Goal: Task Accomplishment & Management: Use online tool/utility

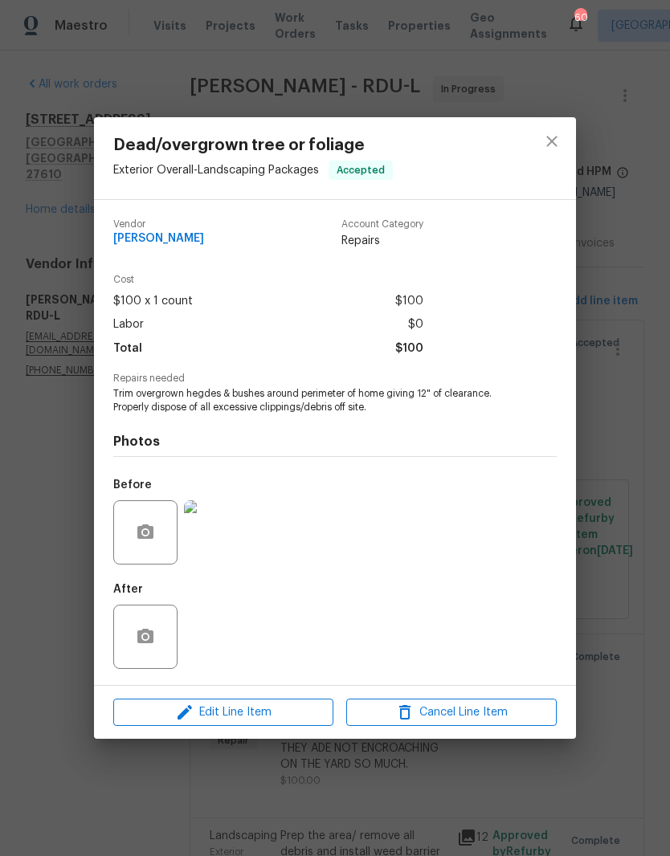
scroll to position [137, 0]
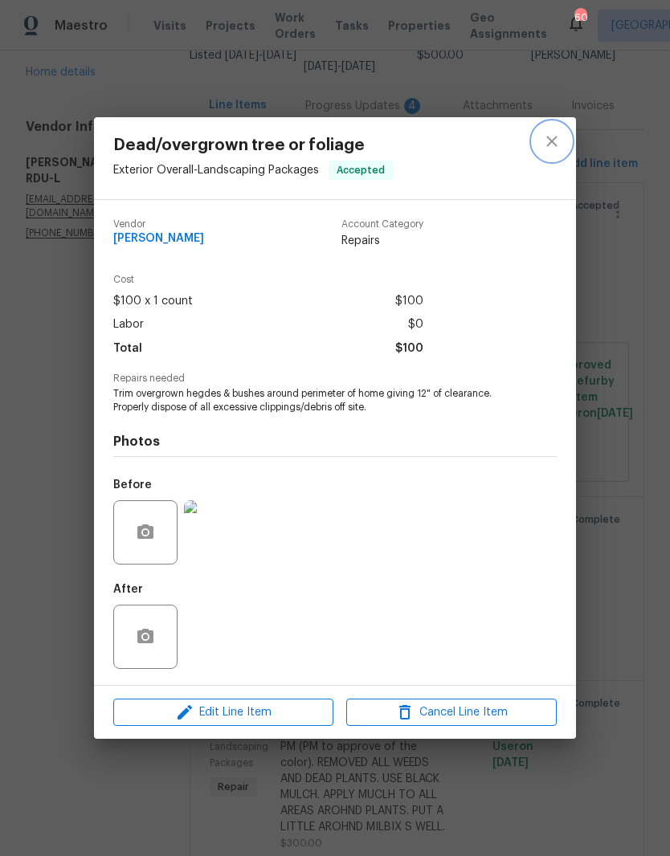
click at [540, 131] on button "close" at bounding box center [552, 141] width 39 height 39
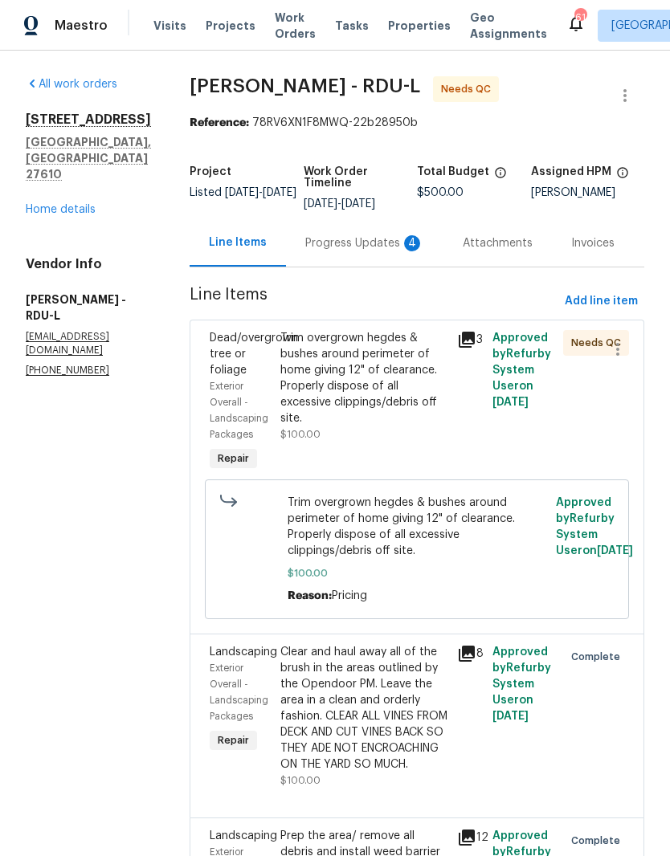
click at [435, 401] on div "Trim overgrown hegdes & bushes around perimeter of home giving 12" of clearance…" at bounding box center [363, 378] width 167 height 96
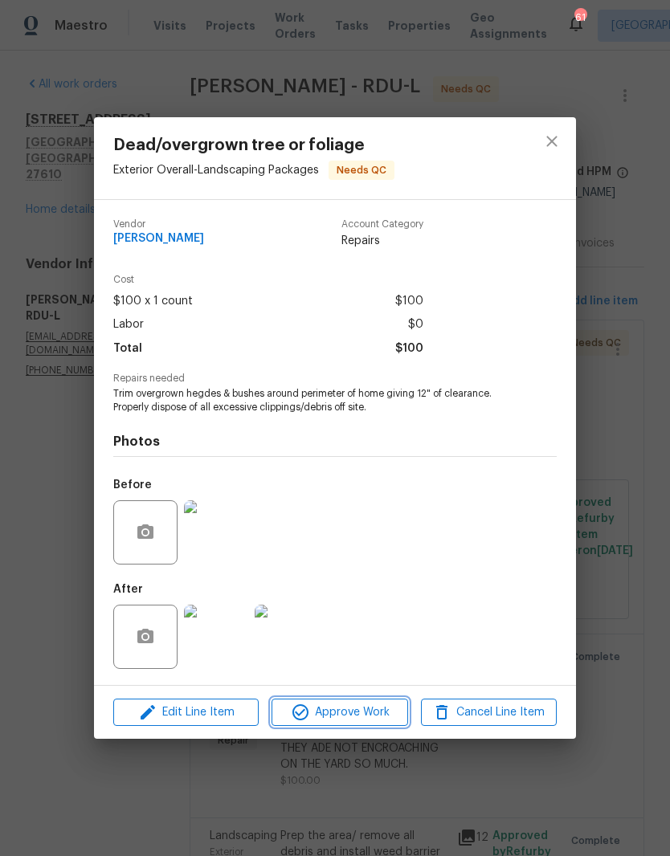
click at [373, 721] on span "Approve Work" at bounding box center [339, 713] width 126 height 20
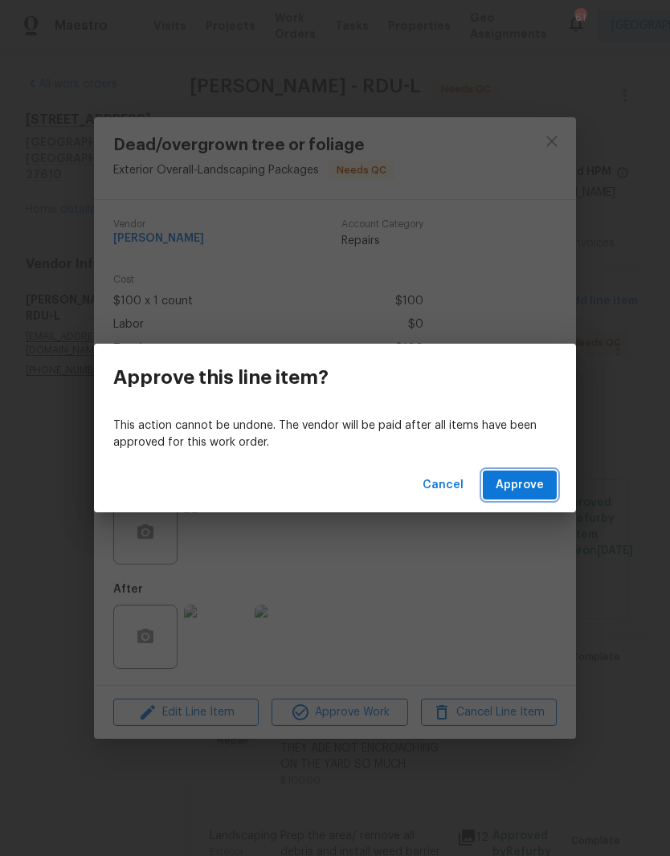
click at [531, 486] on span "Approve" at bounding box center [520, 486] width 48 height 20
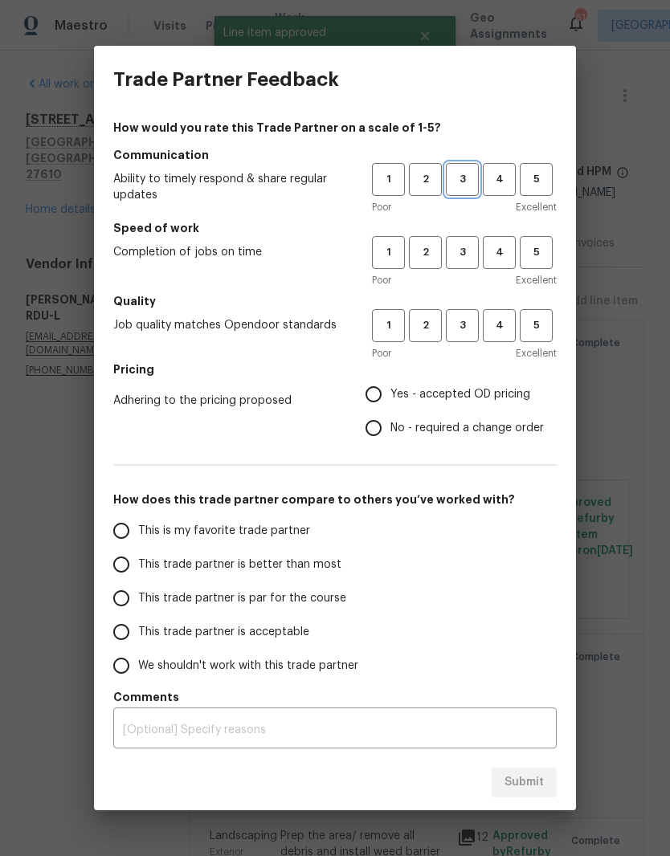
click at [468, 190] on button "3" at bounding box center [462, 179] width 33 height 33
click at [462, 260] on span "3" at bounding box center [462, 252] width 30 height 18
click at [469, 320] on span "3" at bounding box center [462, 326] width 30 height 18
click at [466, 399] on span "Yes - accepted OD pricing" at bounding box center [460, 394] width 140 height 17
click at [390, 399] on input "Yes - accepted OD pricing" at bounding box center [374, 395] width 34 height 34
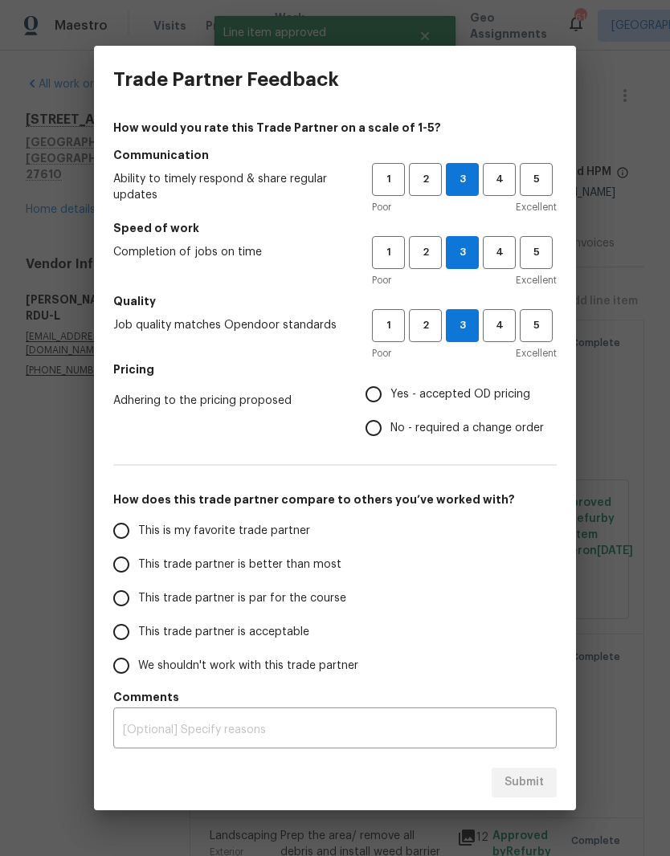
radio input "true"
click at [297, 636] on span "This trade partner is acceptable" at bounding box center [223, 632] width 171 height 17
click at [138, 636] on input "This trade partner is acceptable" at bounding box center [121, 632] width 34 height 34
click at [553, 786] on button "Submit" at bounding box center [524, 783] width 65 height 30
radio input "true"
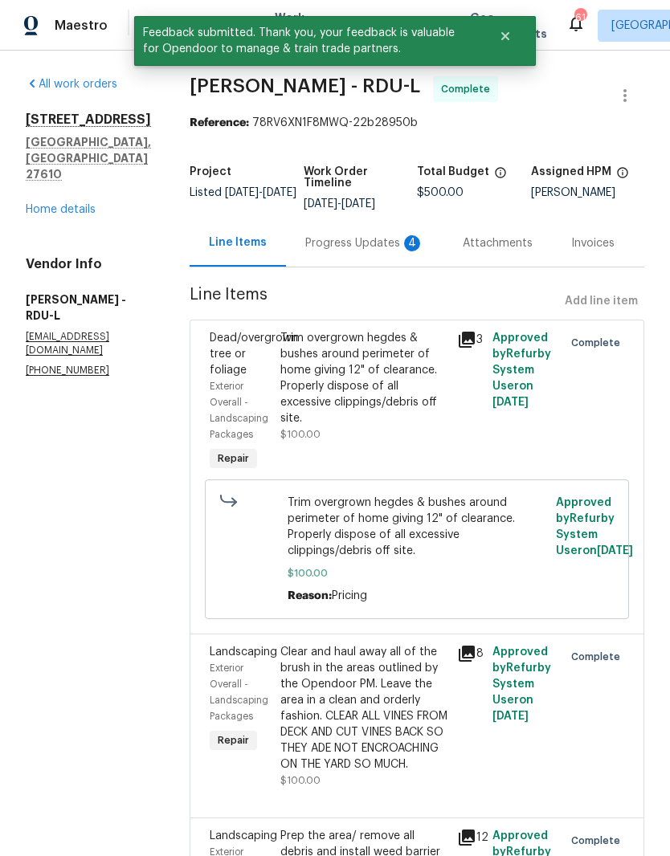
click at [100, 170] on div "5612 Tealbrook Dr Raleigh, NC 27610 Home details" at bounding box center [88, 165] width 125 height 106
click at [390, 238] on div "Progress Updates 4" at bounding box center [364, 243] width 119 height 16
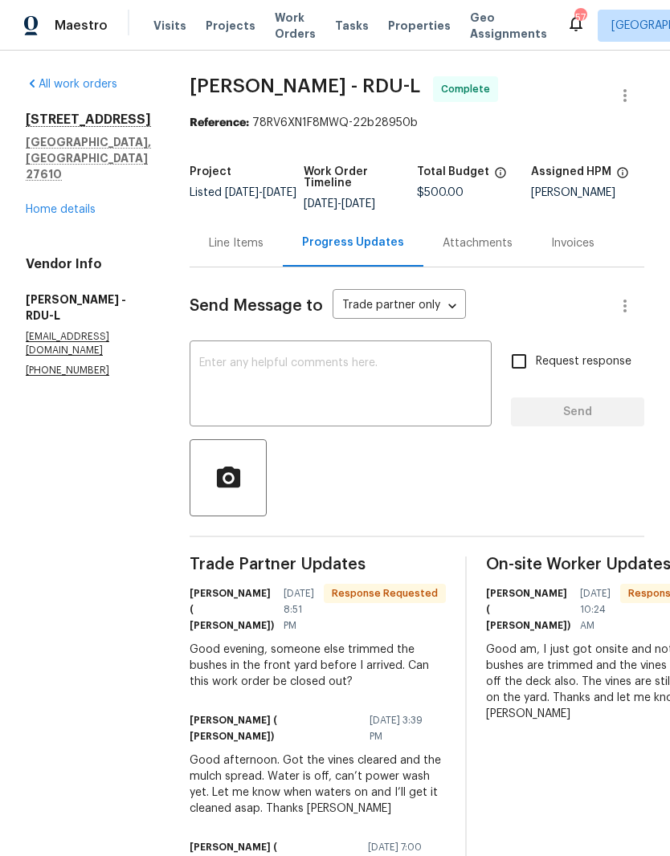
click at [100, 200] on div "All work orders 5612 Tealbrook Dr Raleigh, NC 27610 Home details Vendor Info Ca…" at bounding box center [88, 226] width 125 height 301
click at [99, 199] on div "All work orders 5612 Tealbrook Dr Raleigh, NC 27610 Home details Vendor Info Ca…" at bounding box center [88, 226] width 125 height 301
click at [75, 204] on link "Home details" at bounding box center [61, 209] width 70 height 11
